Goal: Transaction & Acquisition: Purchase product/service

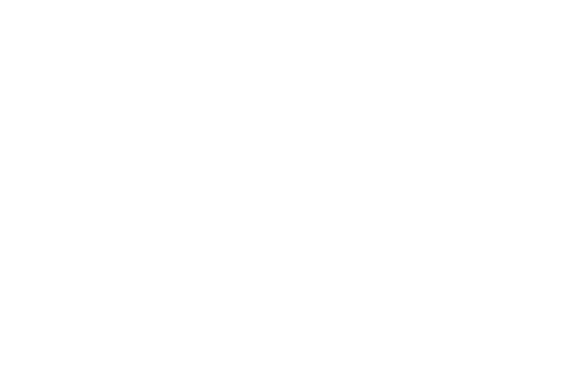
click at [540, 0] on html at bounding box center [291, 0] width 582 height 0
click at [564, 0] on html at bounding box center [291, 0] width 582 height 0
click at [566, 0] on html at bounding box center [291, 0] width 582 height 0
click at [564, 0] on html at bounding box center [291, 0] width 582 height 0
click at [565, 0] on html at bounding box center [291, 0] width 582 height 0
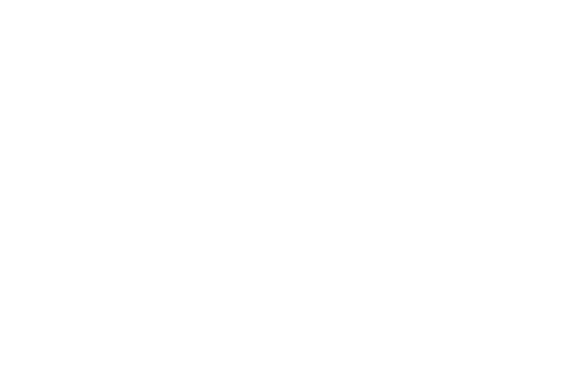
click at [565, 0] on html at bounding box center [291, 0] width 582 height 0
click at [564, 0] on html at bounding box center [291, 0] width 582 height 0
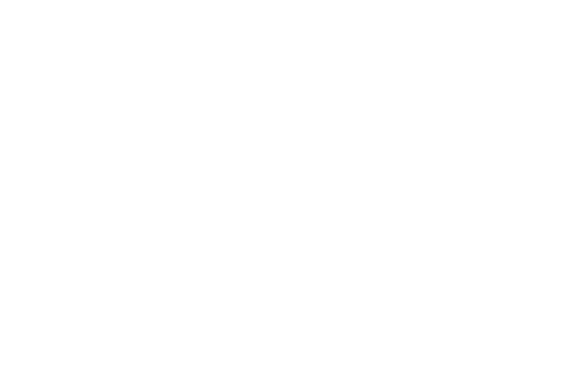
click at [565, 0] on html at bounding box center [291, 0] width 582 height 0
click at [564, 0] on html at bounding box center [291, 0] width 582 height 0
click at [565, 0] on html at bounding box center [291, 0] width 582 height 0
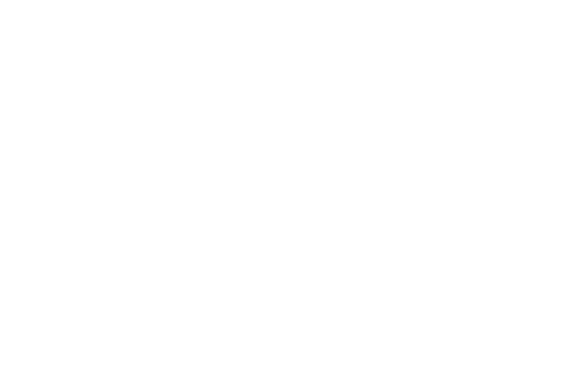
click at [564, 0] on html at bounding box center [291, 0] width 582 height 0
click at [565, 0] on html at bounding box center [291, 0] width 582 height 0
click at [564, 0] on html at bounding box center [291, 0] width 582 height 0
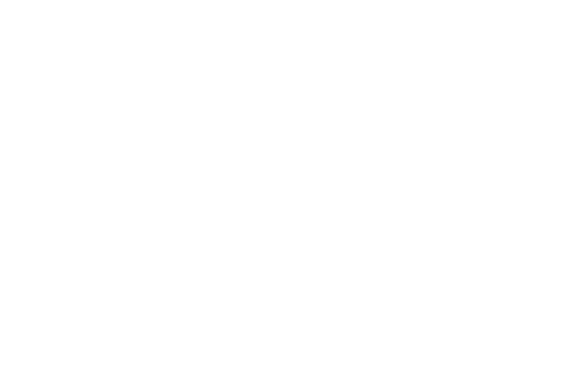
click at [564, 0] on html at bounding box center [291, 0] width 582 height 0
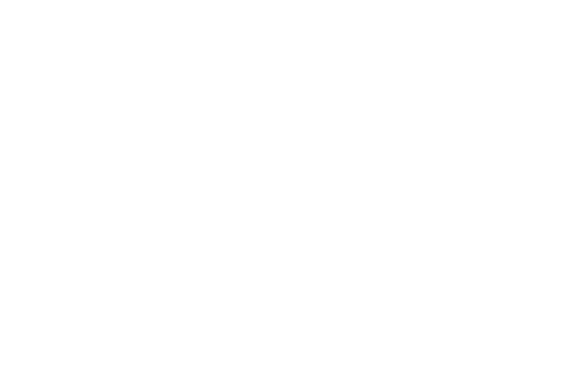
click at [566, 0] on html at bounding box center [291, 0] width 582 height 0
click at [382, 0] on html at bounding box center [291, 0] width 582 height 0
